Goal: Task Accomplishment & Management: Manage account settings

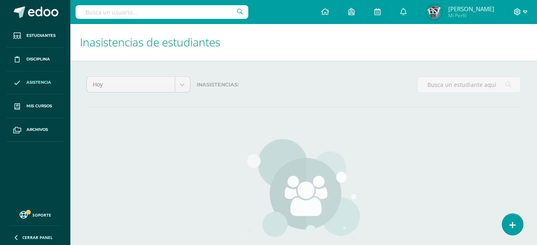
click at [526, 10] on icon at bounding box center [525, 11] width 4 height 7
click at [511, 54] on span "Cerrar sesión" at bounding box center [500, 54] width 36 height 8
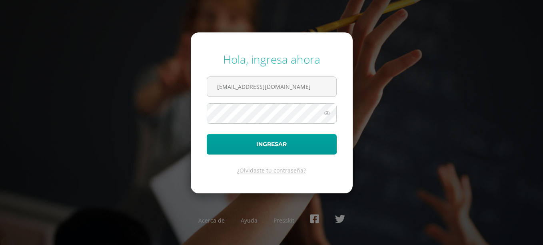
click at [432, 131] on div "Hola, ingresa ahora [EMAIL_ADDRESS][DOMAIN_NAME] Ingresar ¿Olvidaste tu contras…" at bounding box center [272, 122] width 516 height 154
drag, startPoint x: 245, startPoint y: 88, endPoint x: 209, endPoint y: 93, distance: 36.2
click at [209, 93] on input "[EMAIL_ADDRESS][DOMAIN_NAME]" at bounding box center [271, 87] width 129 height 20
type input "[EMAIL_ADDRESS][DOMAIN_NAME]"
click at [327, 112] on icon at bounding box center [327, 113] width 10 height 10
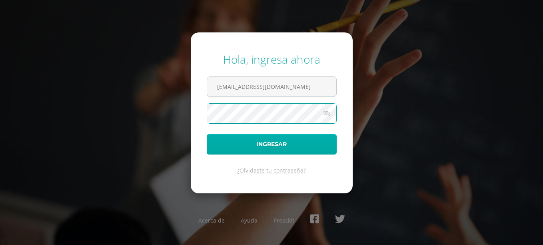
click at [207, 134] on button "Ingresar" at bounding box center [272, 144] width 130 height 20
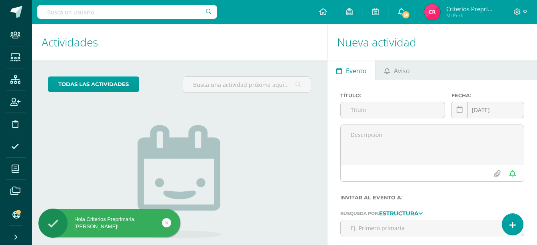
click at [410, 7] on link "38" at bounding box center [402, 12] width 26 height 24
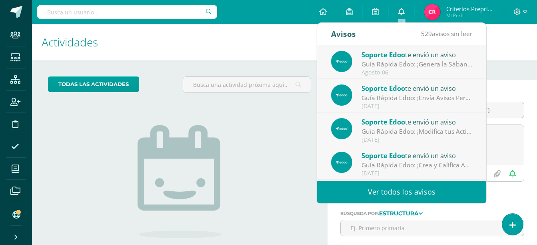
click at [410, 7] on link "0" at bounding box center [402, 12] width 26 height 24
click at [402, 11] on icon at bounding box center [401, 11] width 6 height 7
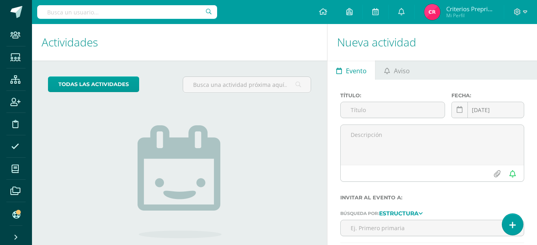
click at [275, 140] on div "todas las Actividades No tienes actividades Échale un vistazo a los demás perío…" at bounding box center [179, 183] width 295 height 247
click at [128, 13] on input "text" at bounding box center [127, 12] width 180 height 14
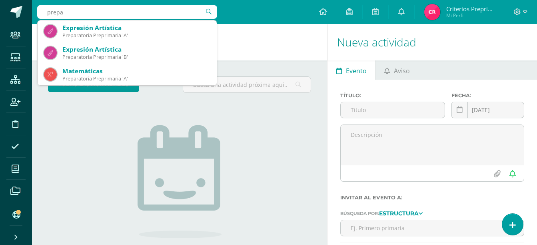
type input "prepar"
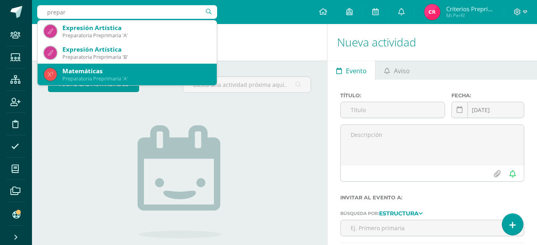
click at [178, 80] on div "Preparatoria Preprimaria 'A'" at bounding box center [136, 78] width 148 height 7
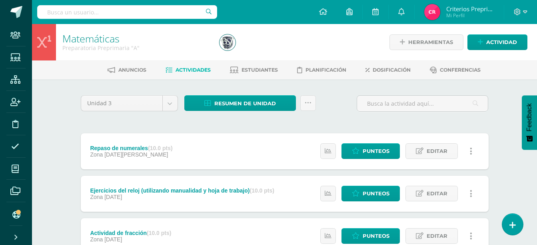
click at [243, 70] on span "Estudiantes" at bounding box center [259, 70] width 36 height 6
